Goal: Navigation & Orientation: Find specific page/section

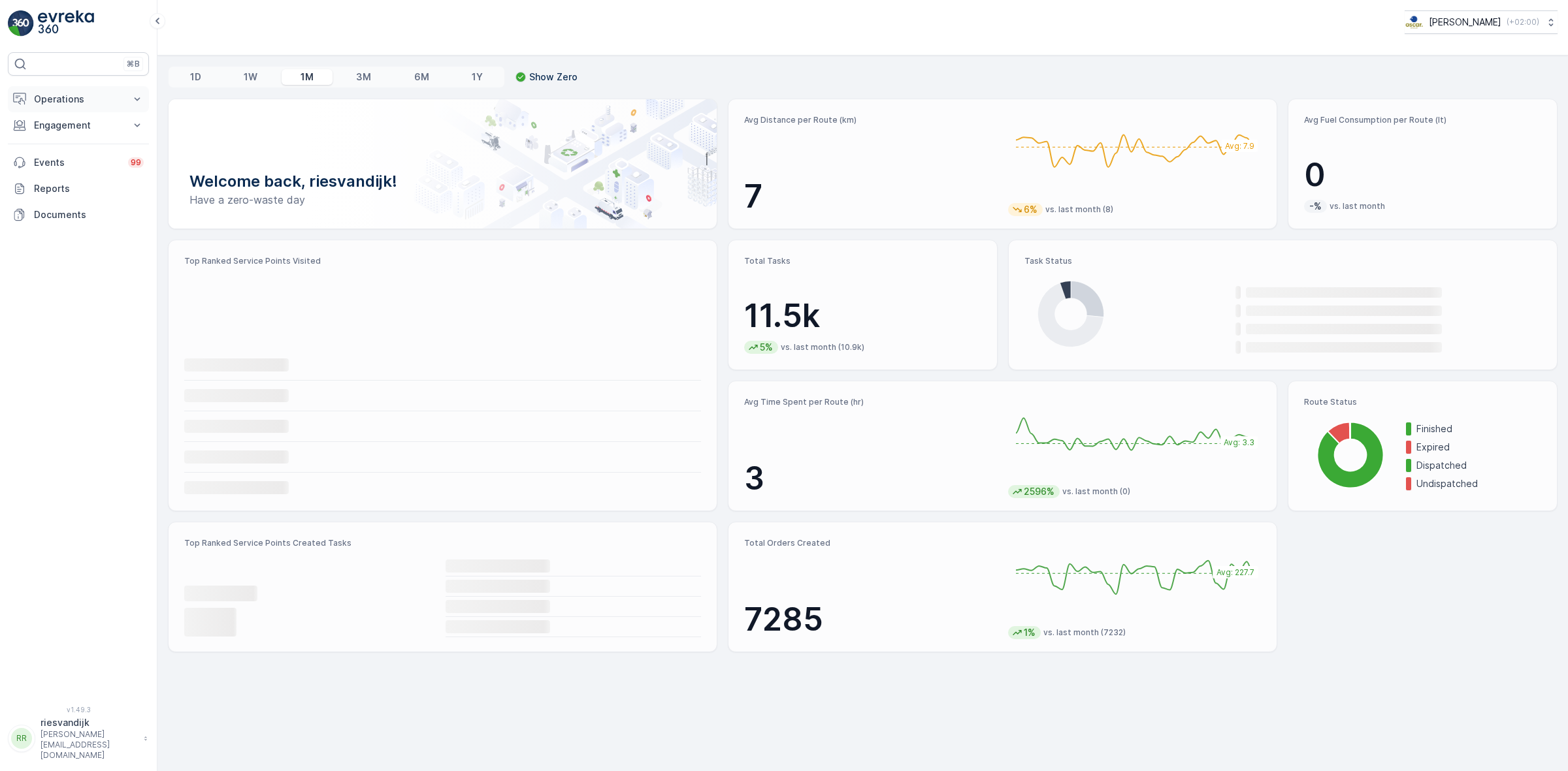
click at [105, 98] on p "Operations" at bounding box center [78, 99] width 89 height 13
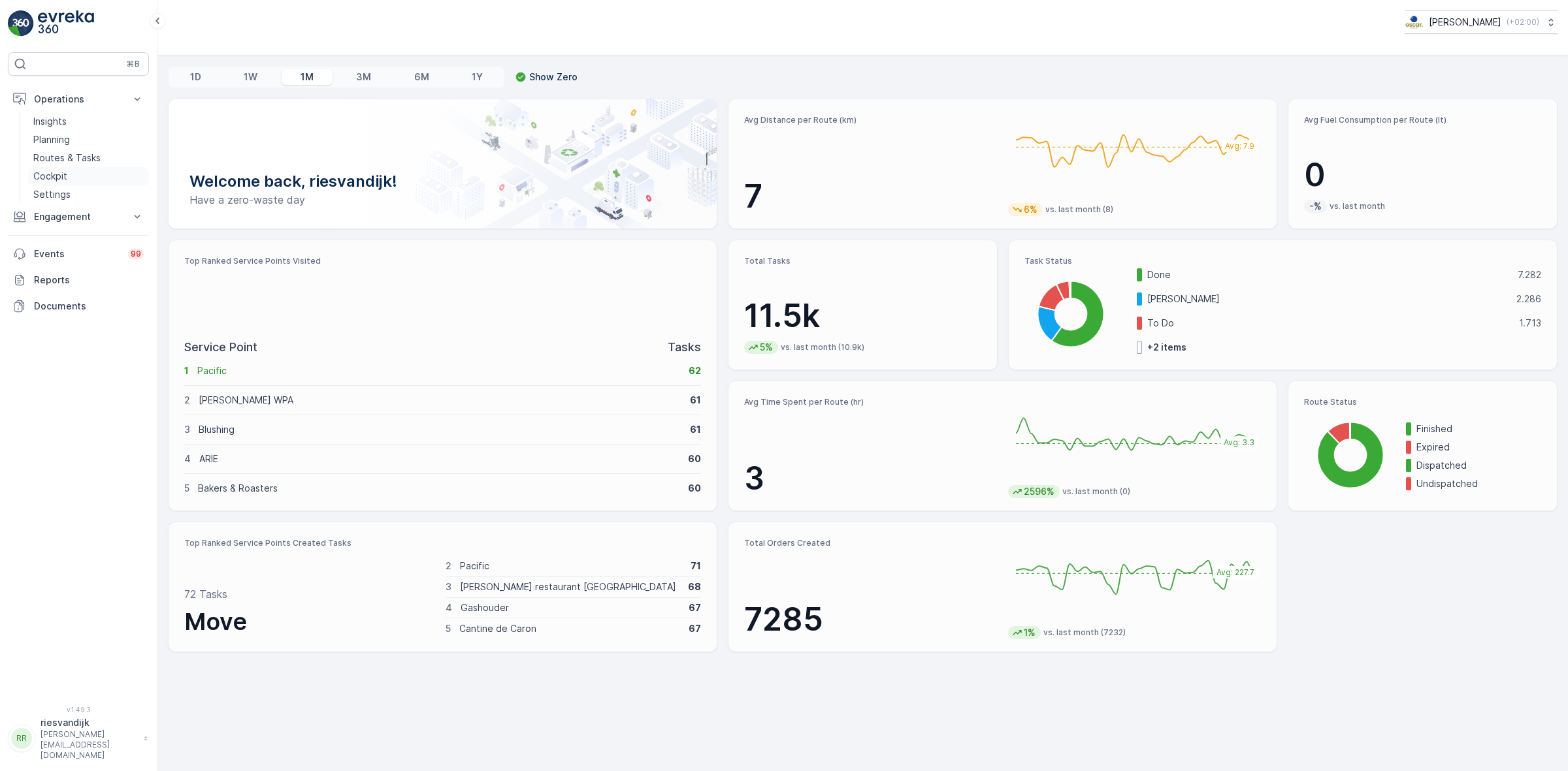
click at [69, 168] on link "Cockpit" at bounding box center [89, 176] width 121 height 19
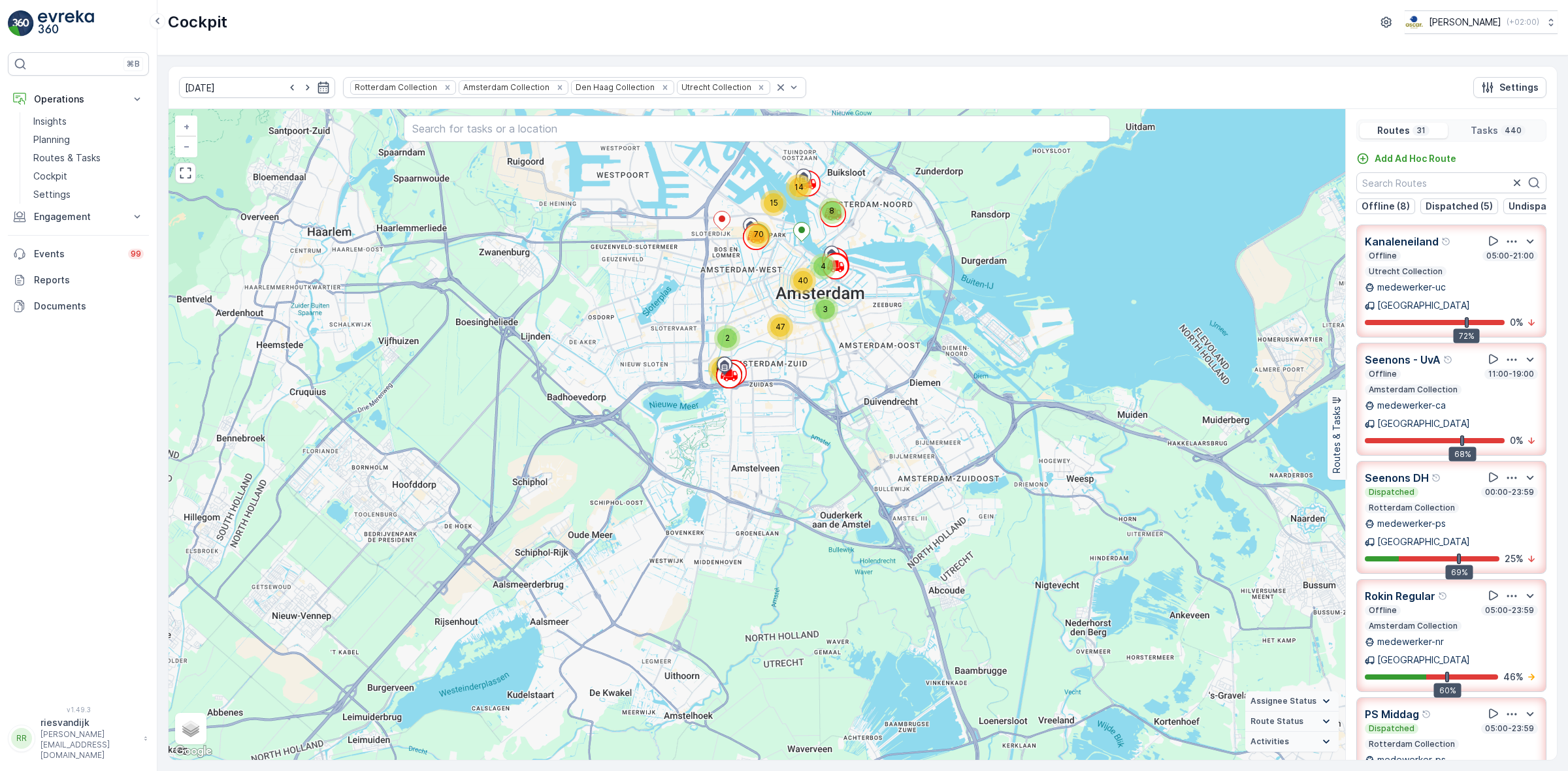
drag, startPoint x: 859, startPoint y: 272, endPoint x: 866, endPoint y: 299, distance: 27.9
click at [866, 299] on div "2 3 6 9 34 12 2 3 14 5 6 12 34 21 4 3 15 14 8 70 40 47 2 69 + − Satellite Roadm…" at bounding box center [757, 435] width 1177 height 651
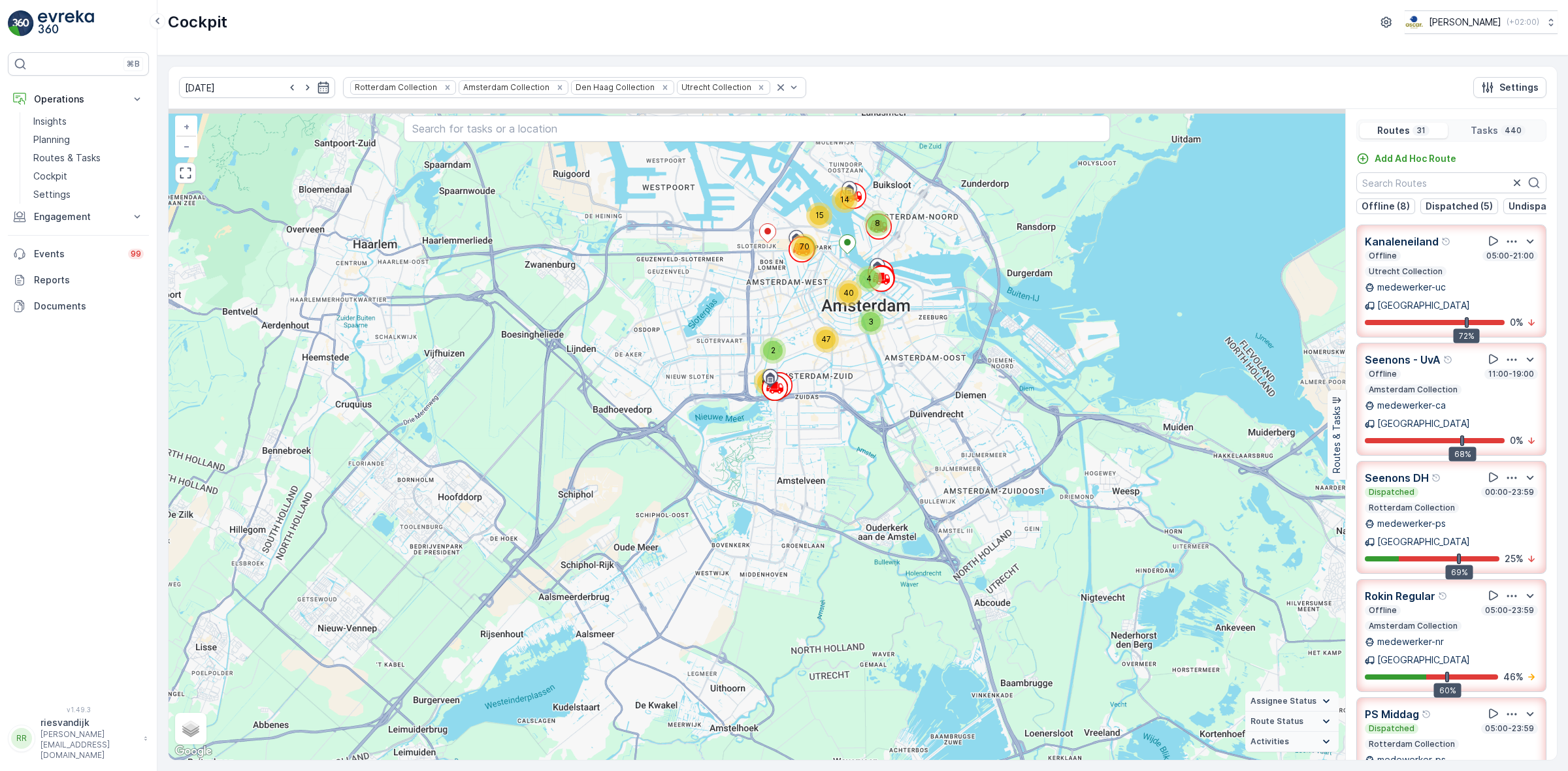
drag, startPoint x: 936, startPoint y: 305, endPoint x: 931, endPoint y: 312, distance: 8.6
click at [944, 312] on div "2 3 6 9 34 12 2 3 14 5 6 12 34 21 4 3 15 14 8 70 40 47 2 69 + − Satellite Roadm…" at bounding box center [757, 435] width 1177 height 651
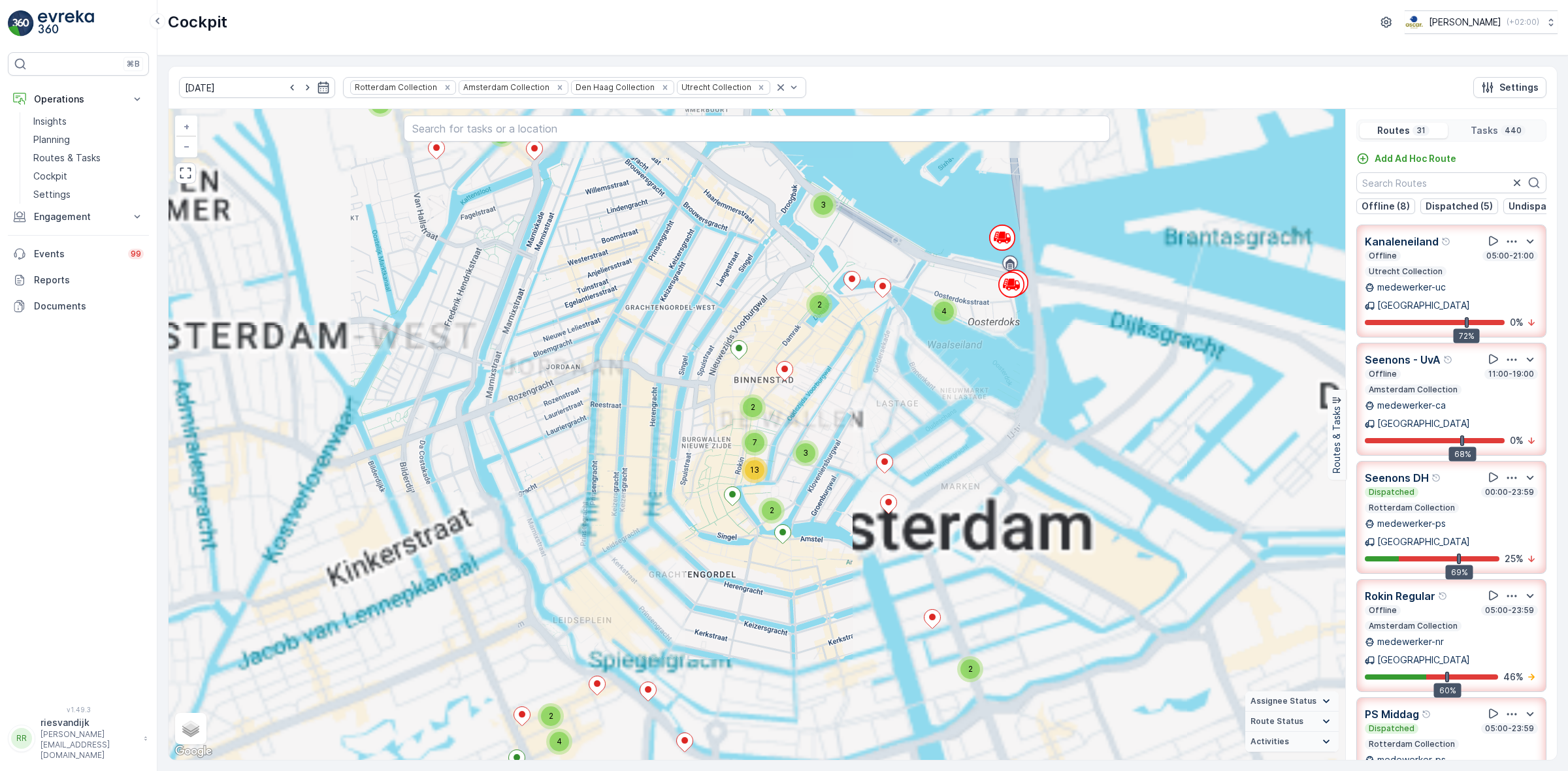
drag, startPoint x: 958, startPoint y: 279, endPoint x: 908, endPoint y: 291, distance: 51.4
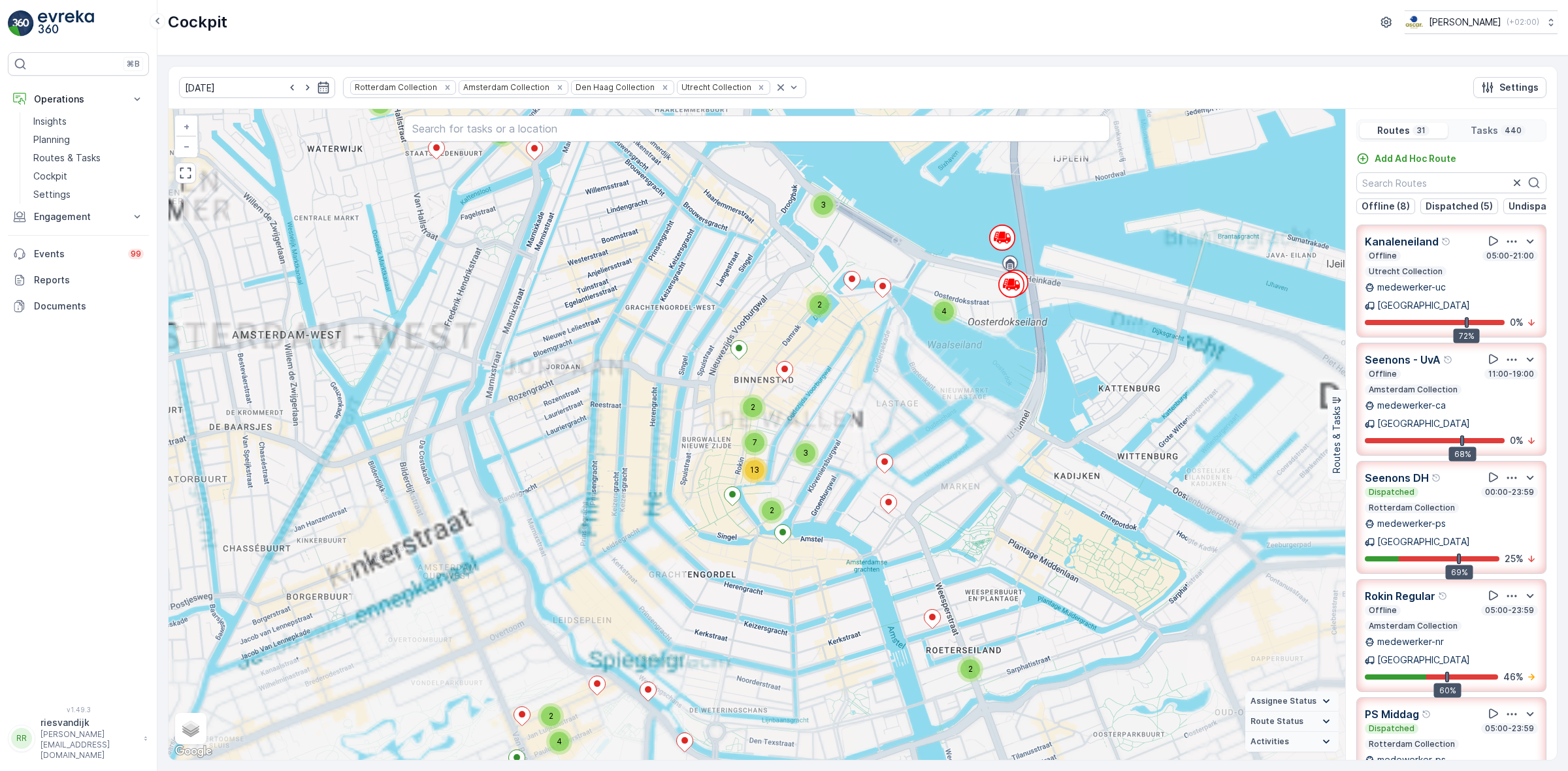
click at [909, 291] on div "2 2 2 2 2 3 5 3 3 3 3 2 3 2 2 3 2 2 2 3 2 5 2 3 2 9 12 4 2 4 4 4 2 2 2 4 2 4 2 …" at bounding box center [757, 435] width 1177 height 651
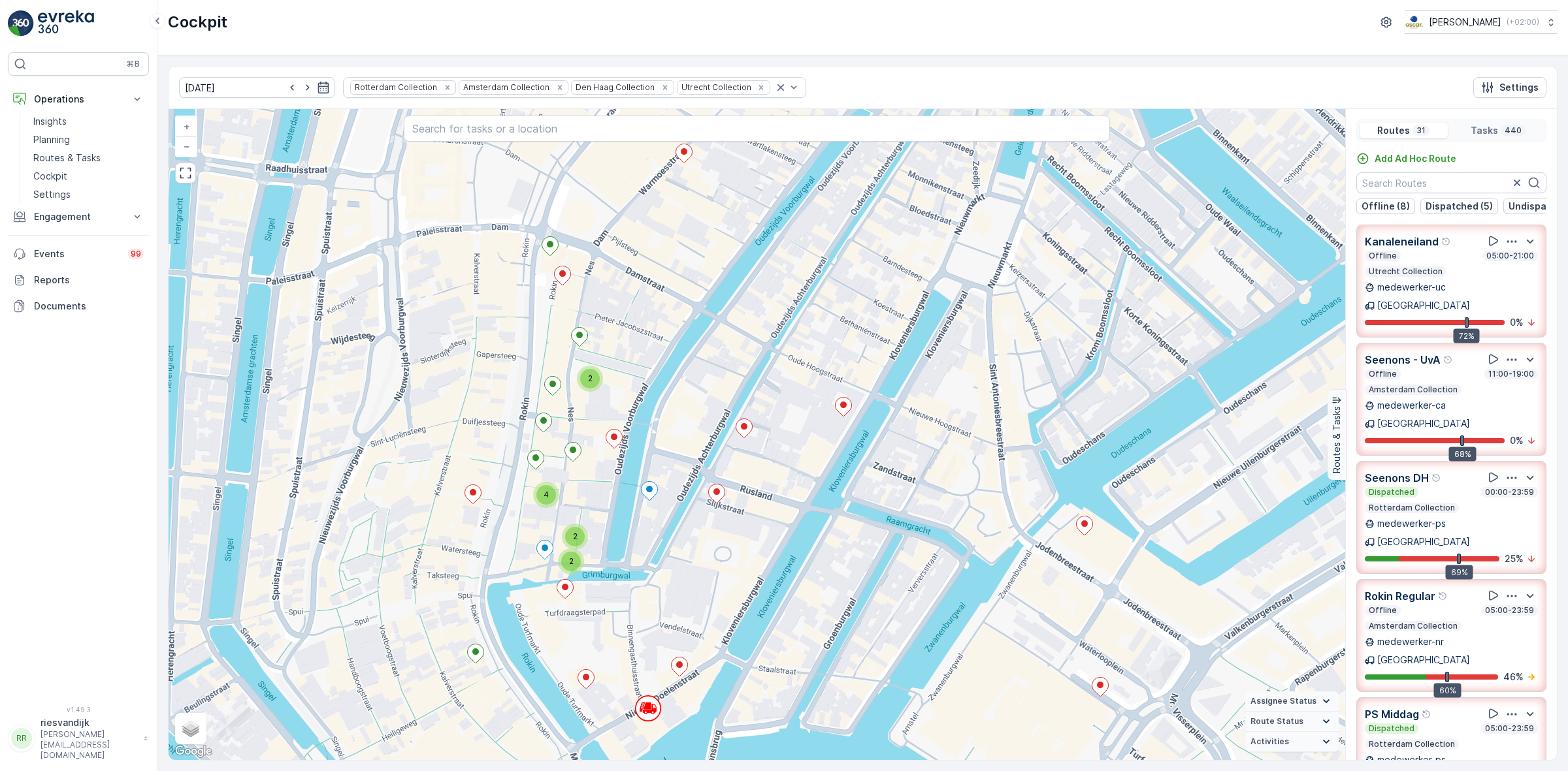
drag, startPoint x: 694, startPoint y: 497, endPoint x: 733, endPoint y: 451, distance: 60.3
click at [733, 451] on div "2 2 2 2 3 2 2 2 3 2 2 2 2 2 2 2 5 2 3 6 2 2 2 3 2 2 2 2 2 2 4 2 4 2 2 2 2 4 4 2…" at bounding box center [757, 435] width 1177 height 651
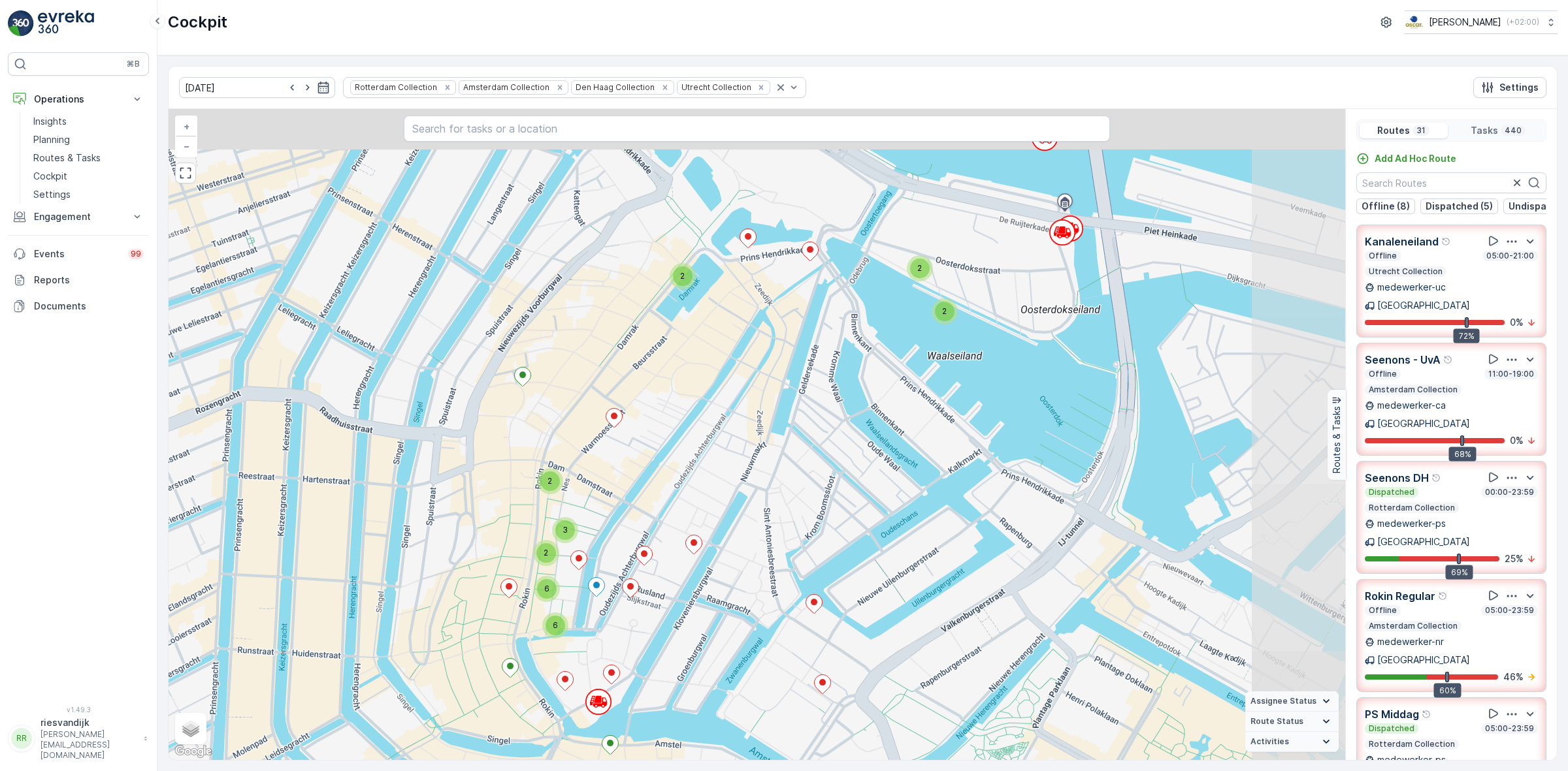
drag, startPoint x: 680, startPoint y: 578, endPoint x: 652, endPoint y: 600, distance: 35.6
click at [652, 600] on div "2 2 2 2 2 3 3 3 2 2 2 3 2 2 2 2 3 2 2 2 2 2 2 6 2 3 7 2 2 2 3 2 2 2 2 2 2 4 2 4…" at bounding box center [757, 435] width 1177 height 651
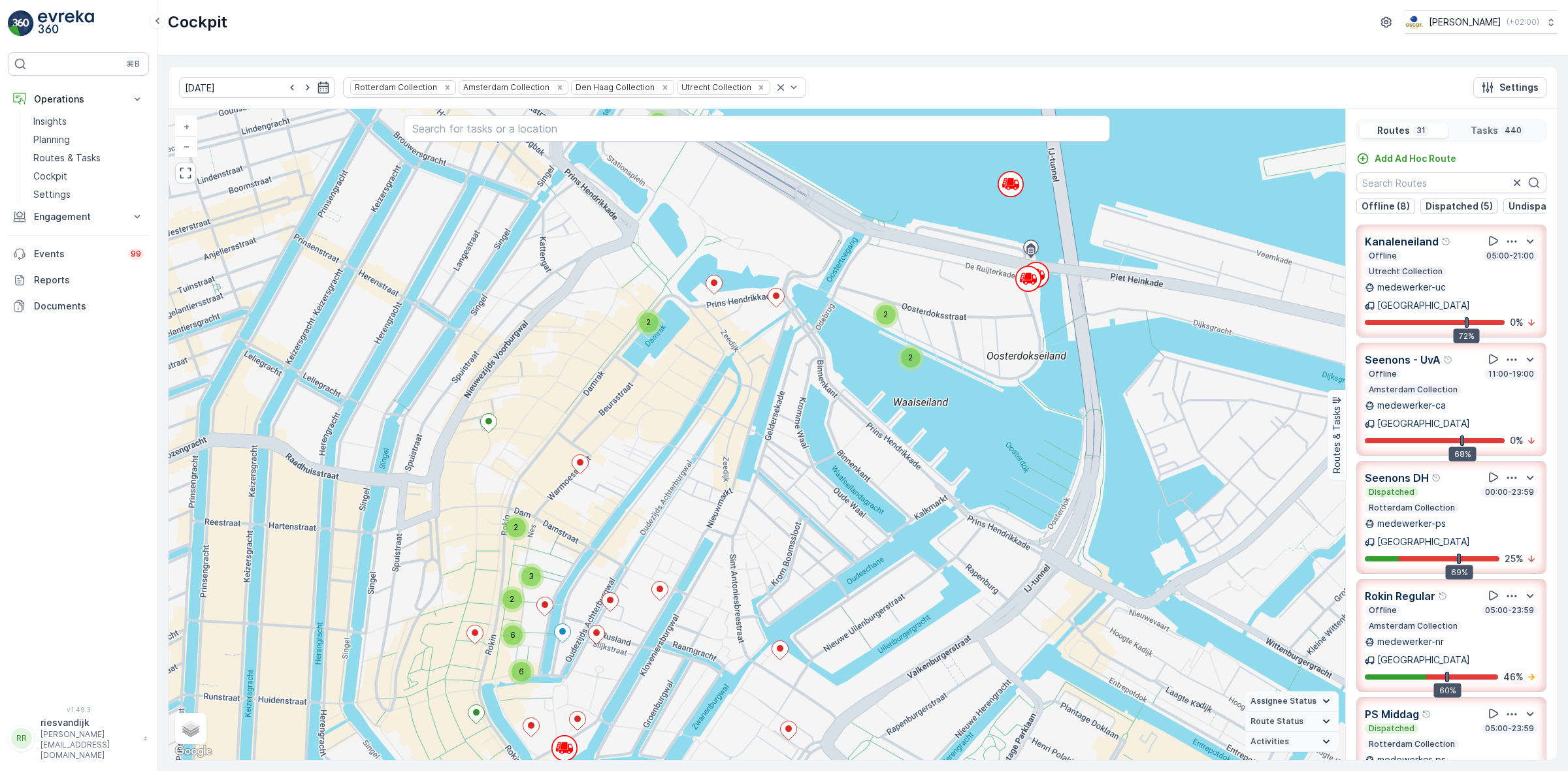
drag, startPoint x: 773, startPoint y: 473, endPoint x: 719, endPoint y: 554, distance: 97.3
click at [720, 556] on div "2 2 2 2 2 3 3 3 2 2 2 3 2 2 2 2 3 2 2 2 2 2 2 6 2 3 7 2 2 2 3 2 2 2 2 2 2 4 2 4…" at bounding box center [757, 435] width 1177 height 651
